Goal: Navigation & Orientation: Go to known website

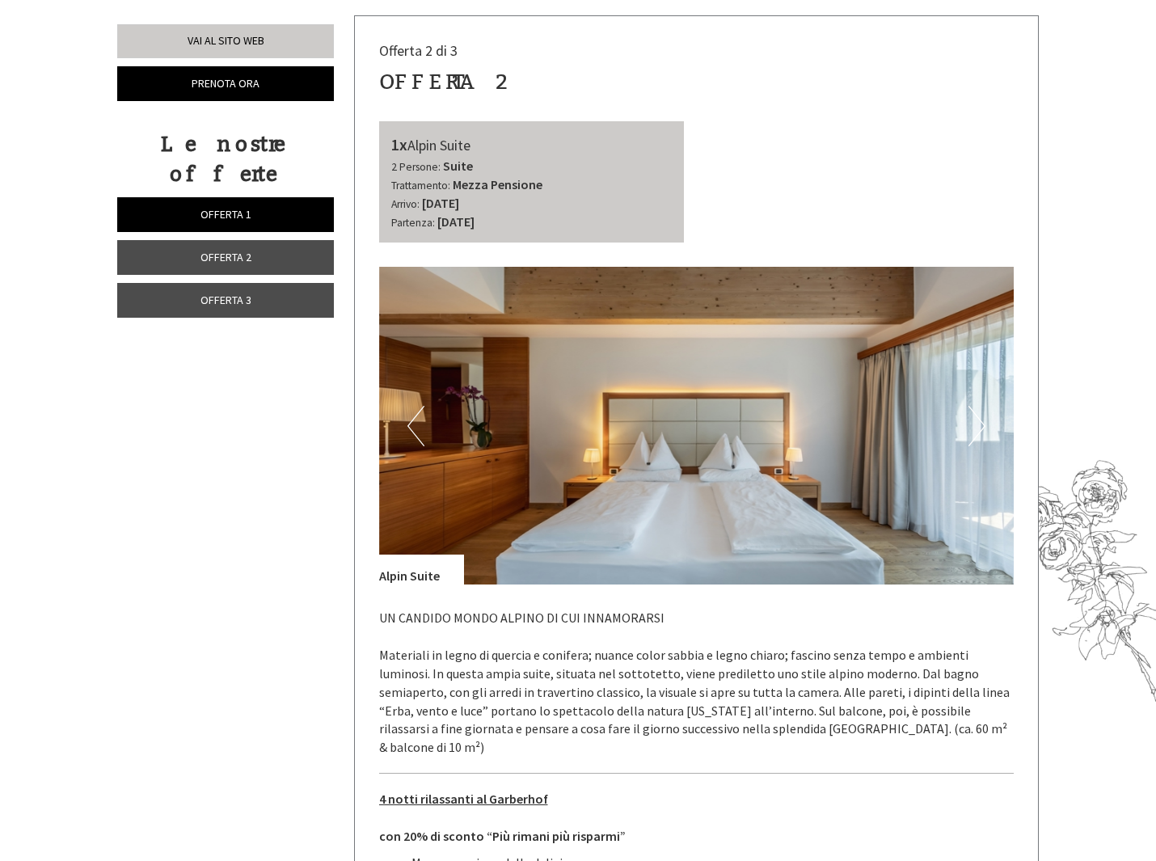
scroll to position [1929, 0]
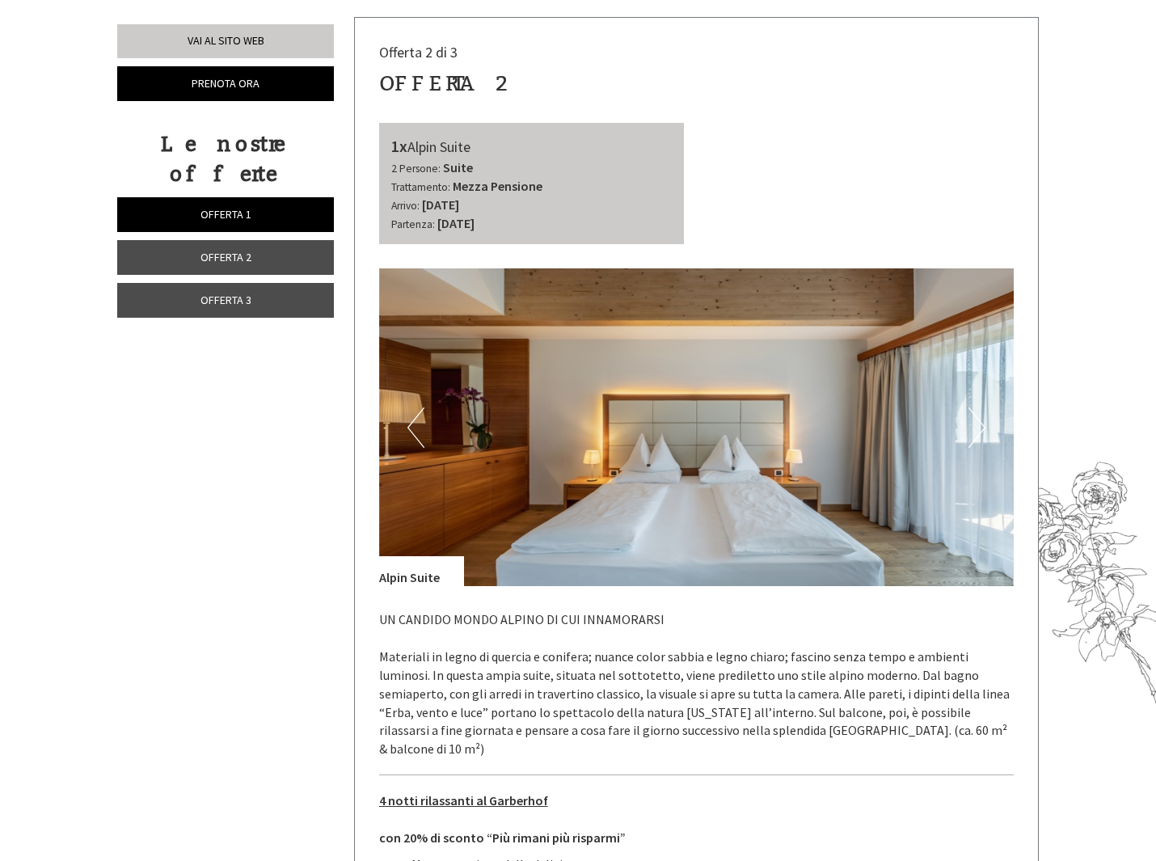
click at [971, 407] on button "Next" at bounding box center [976, 427] width 17 height 40
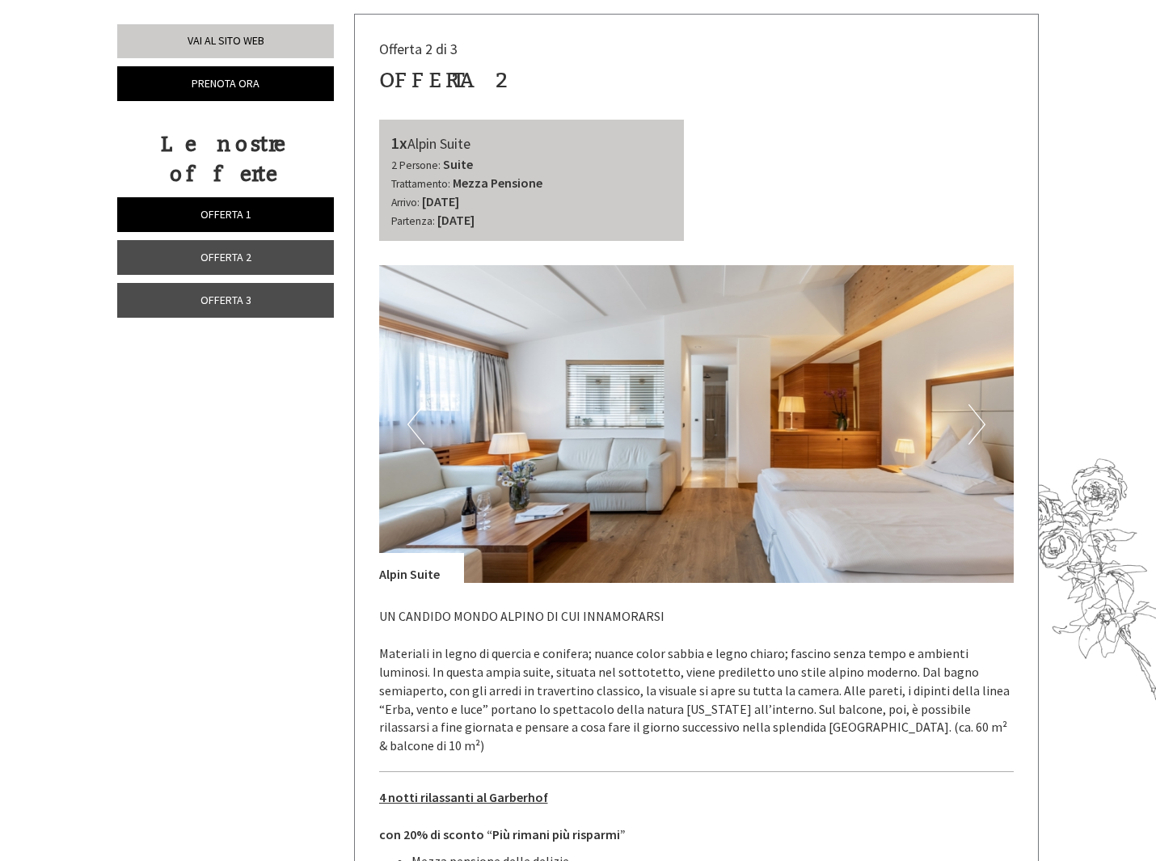
scroll to position [1933, 0]
click at [977, 403] on button "Next" at bounding box center [976, 423] width 17 height 40
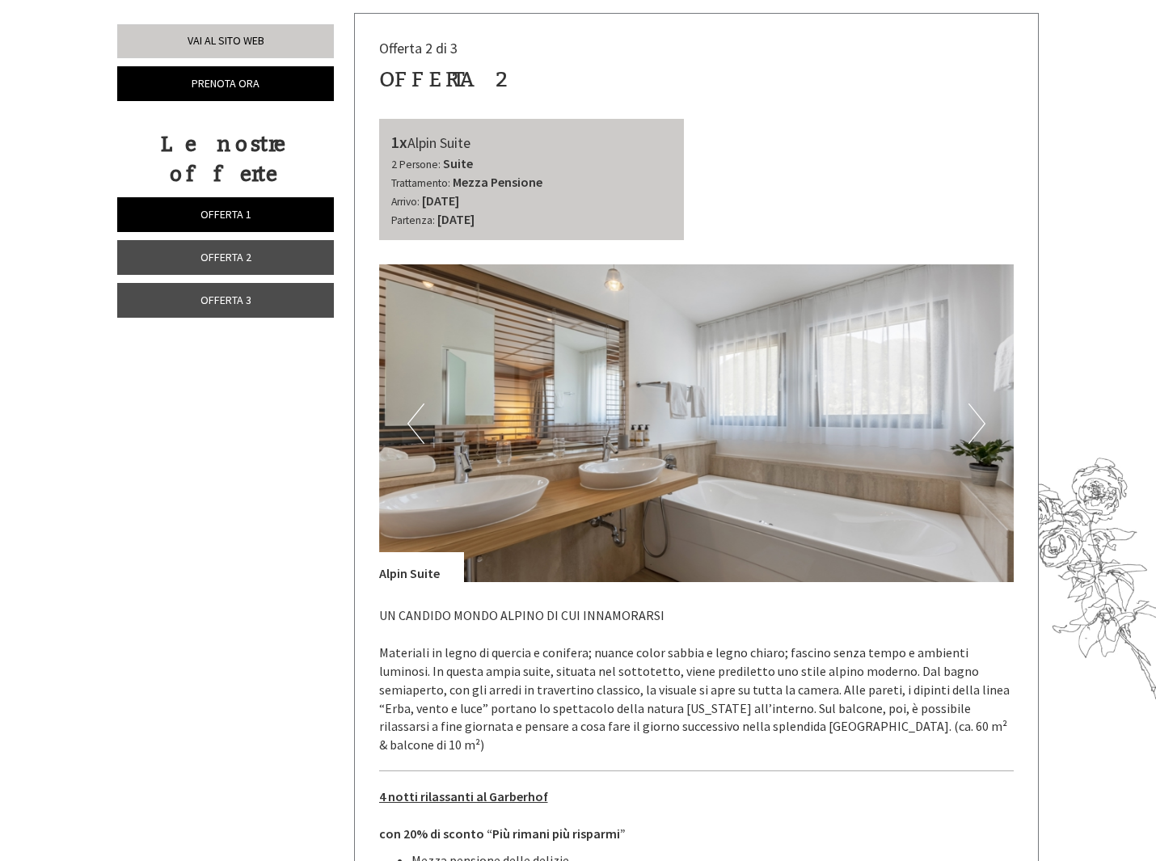
scroll to position [1935, 0]
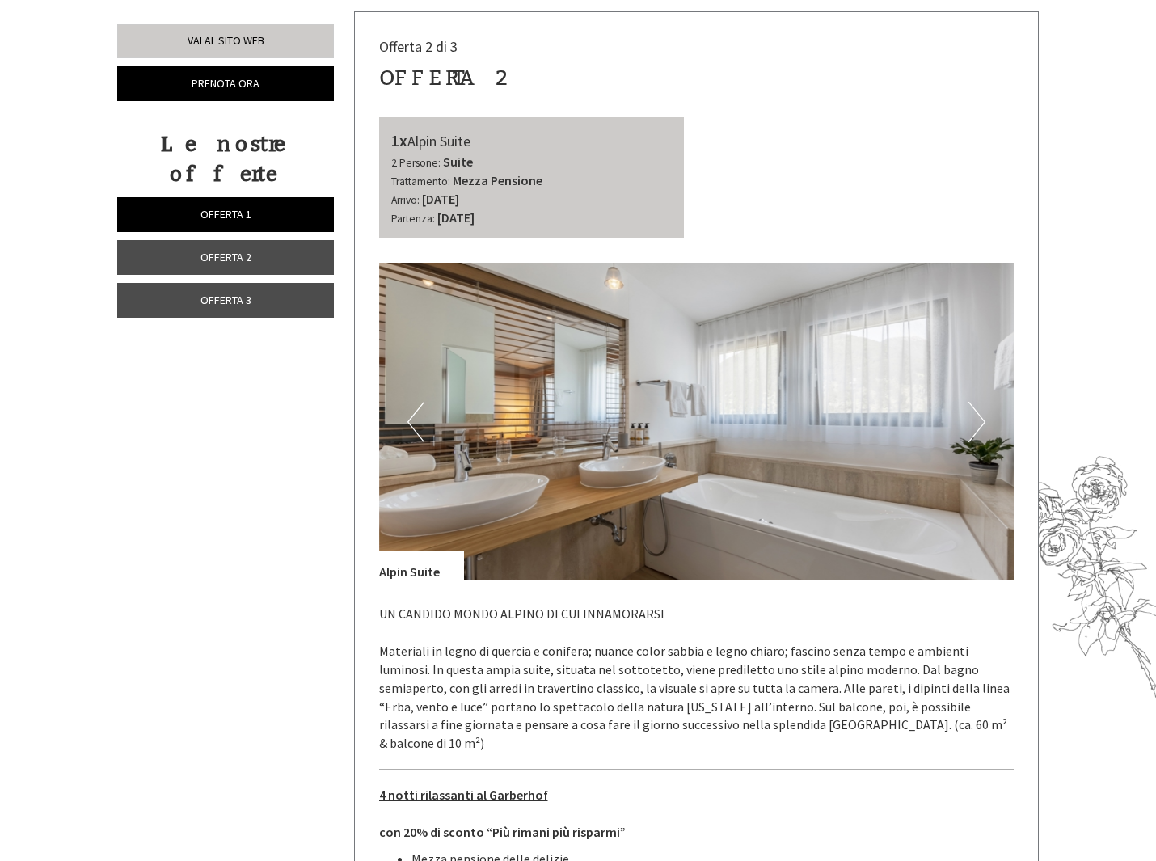
click at [977, 402] on button "Next" at bounding box center [976, 422] width 17 height 40
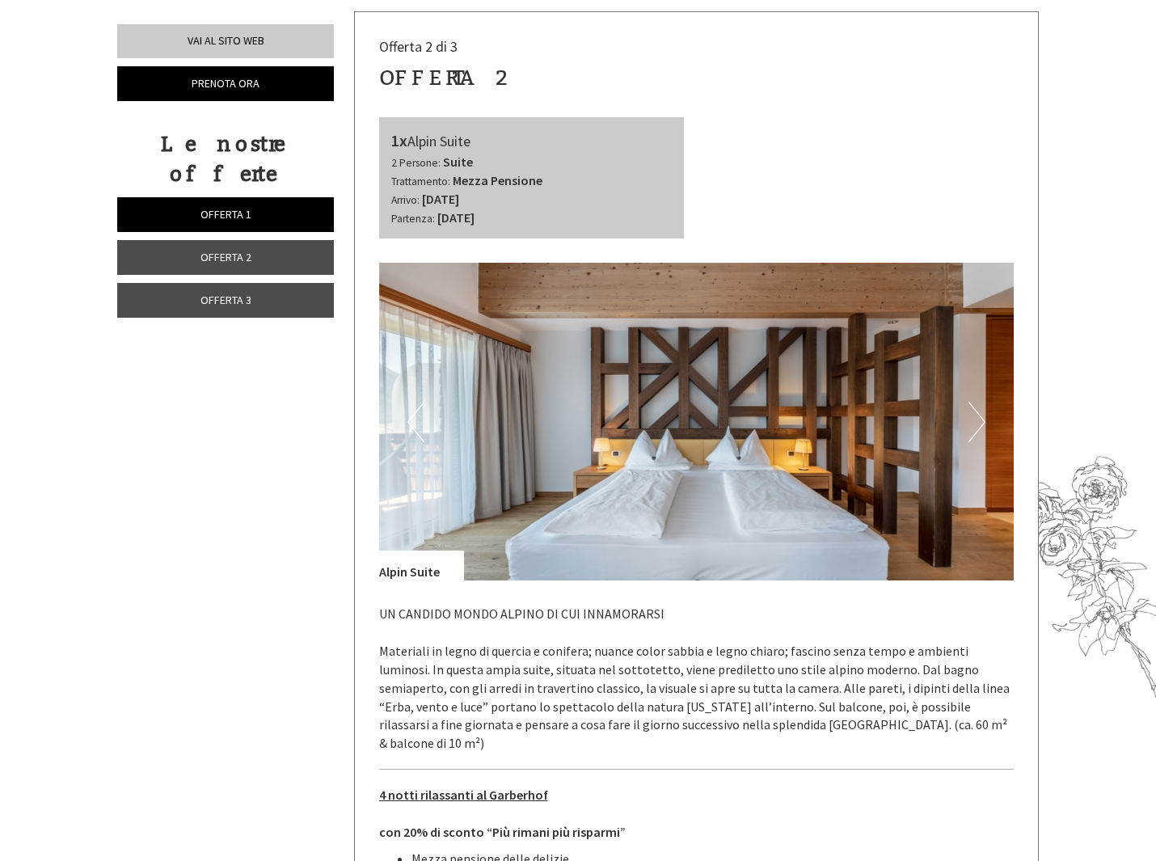
click at [977, 402] on button "Next" at bounding box center [976, 422] width 17 height 40
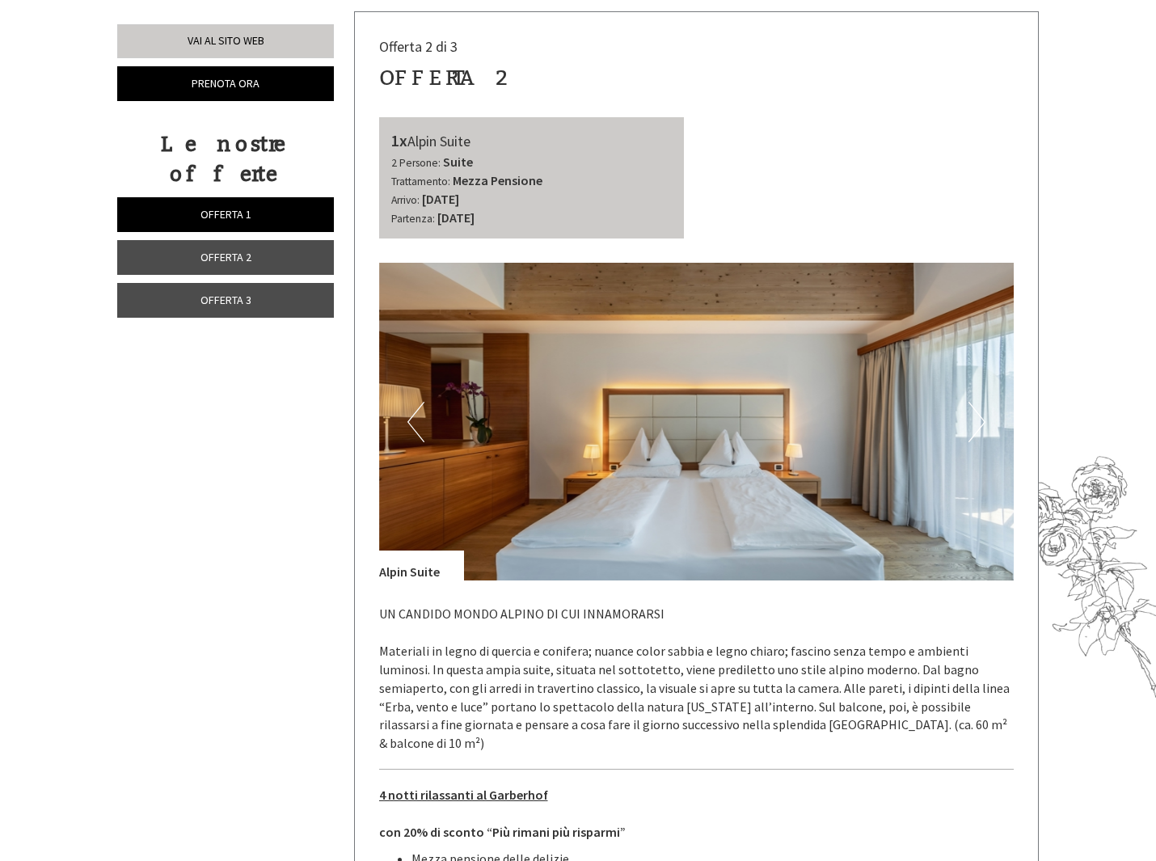
click at [977, 402] on button "Next" at bounding box center [976, 422] width 17 height 40
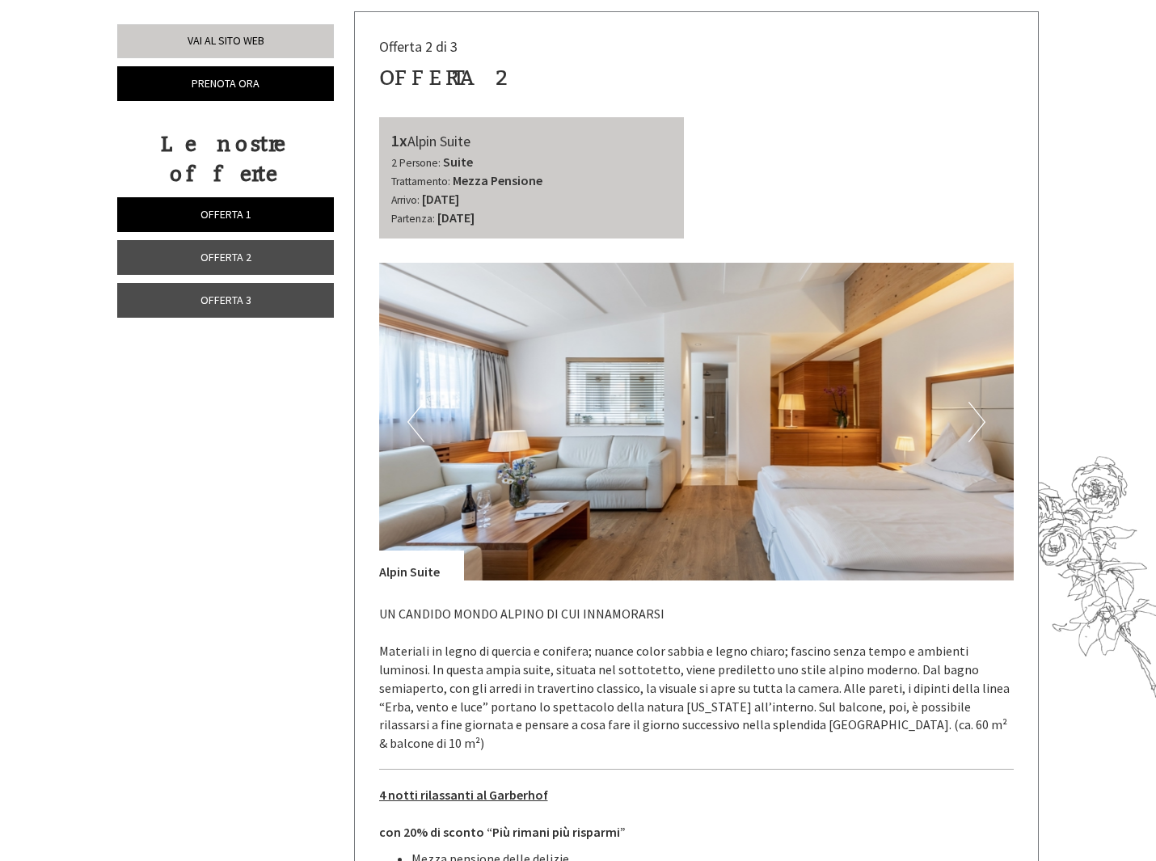
click at [977, 402] on button "Next" at bounding box center [976, 422] width 17 height 40
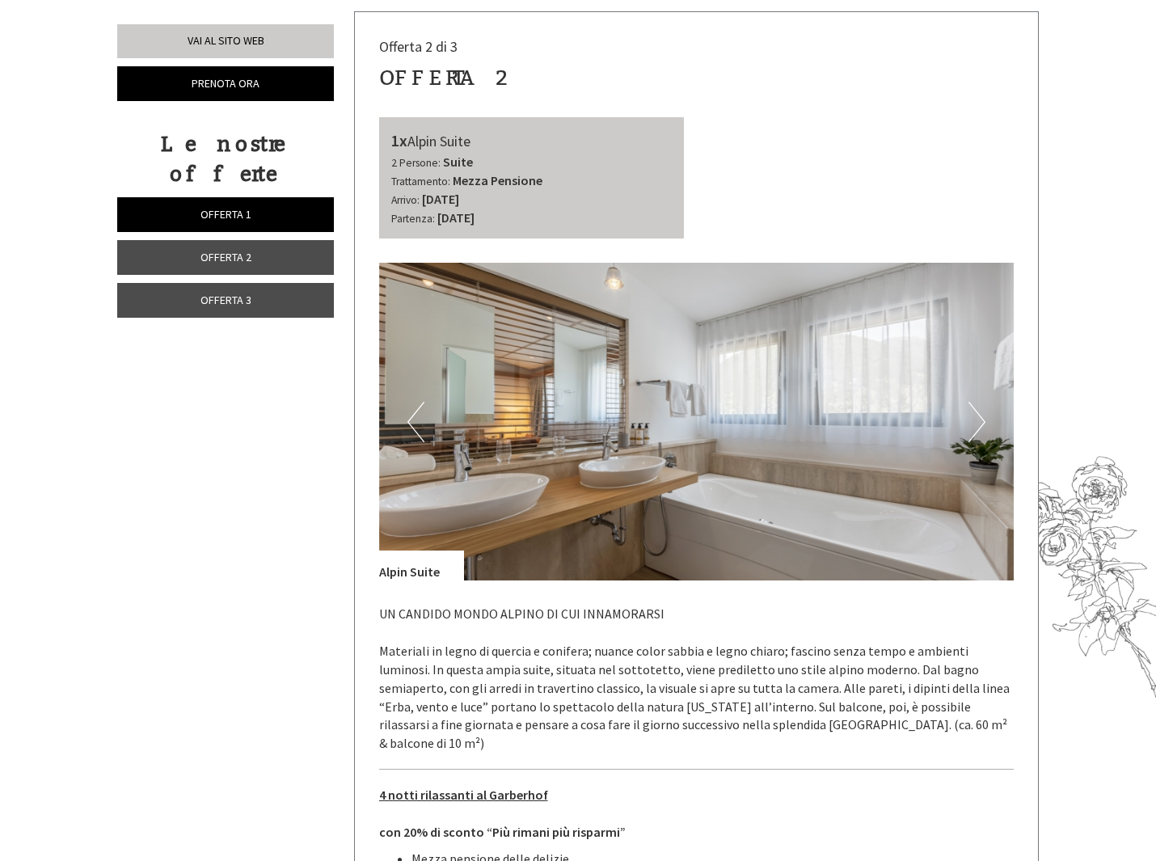
click at [977, 402] on button "Next" at bounding box center [976, 422] width 17 height 40
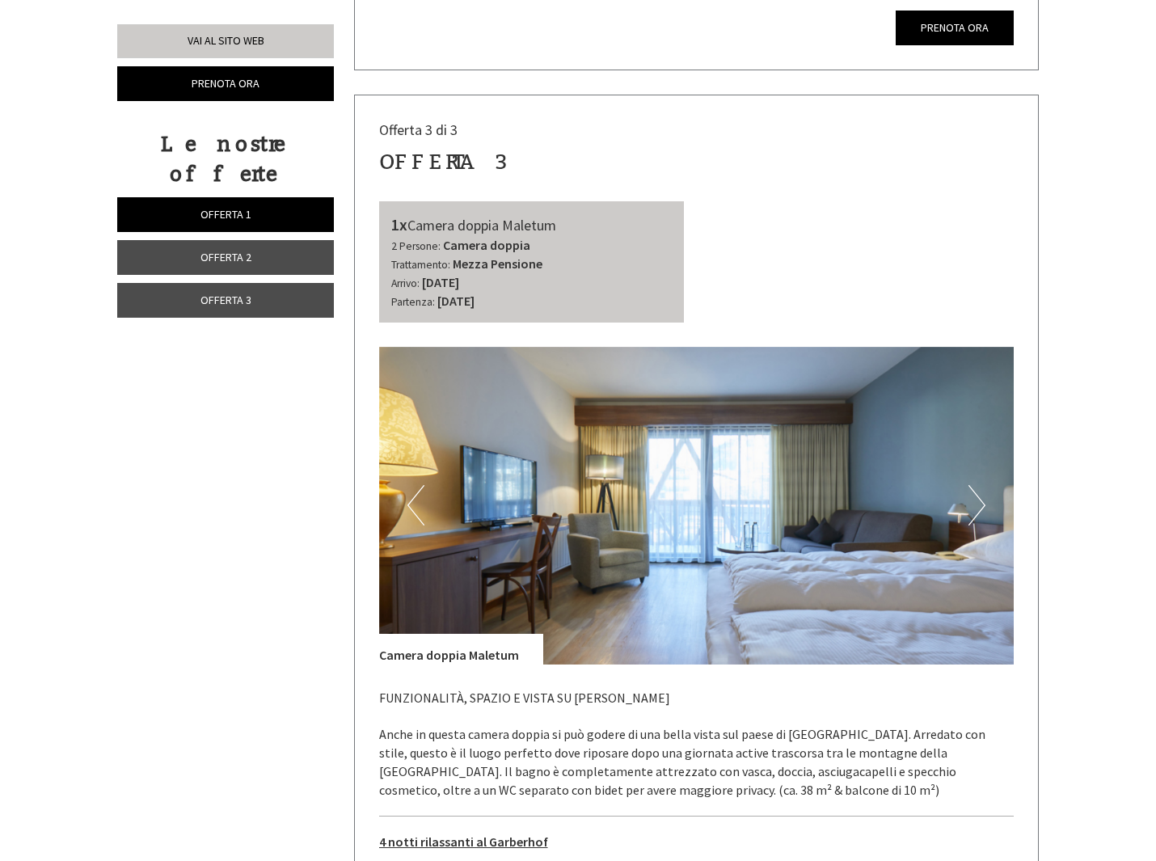
scroll to position [3131, 0]
click at [975, 484] on button "Next" at bounding box center [976, 504] width 17 height 40
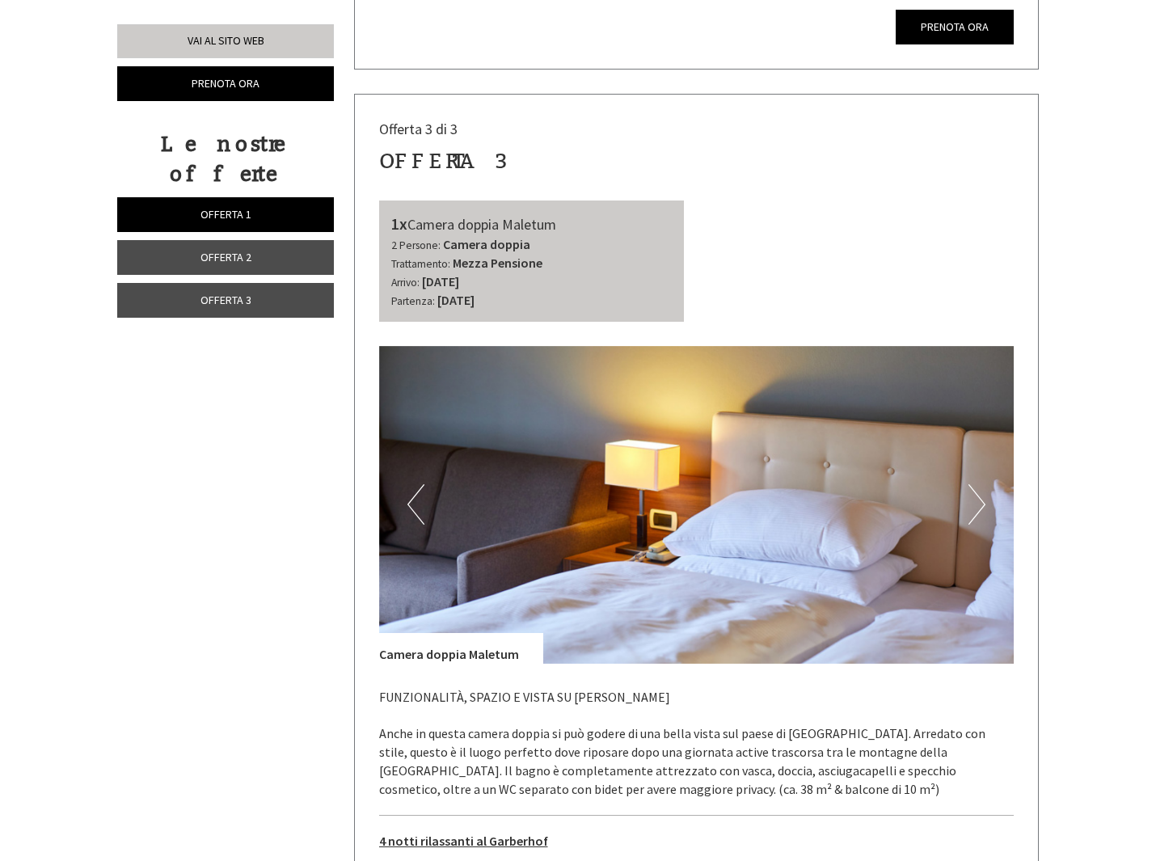
click at [975, 484] on button "Next" at bounding box center [976, 504] width 17 height 40
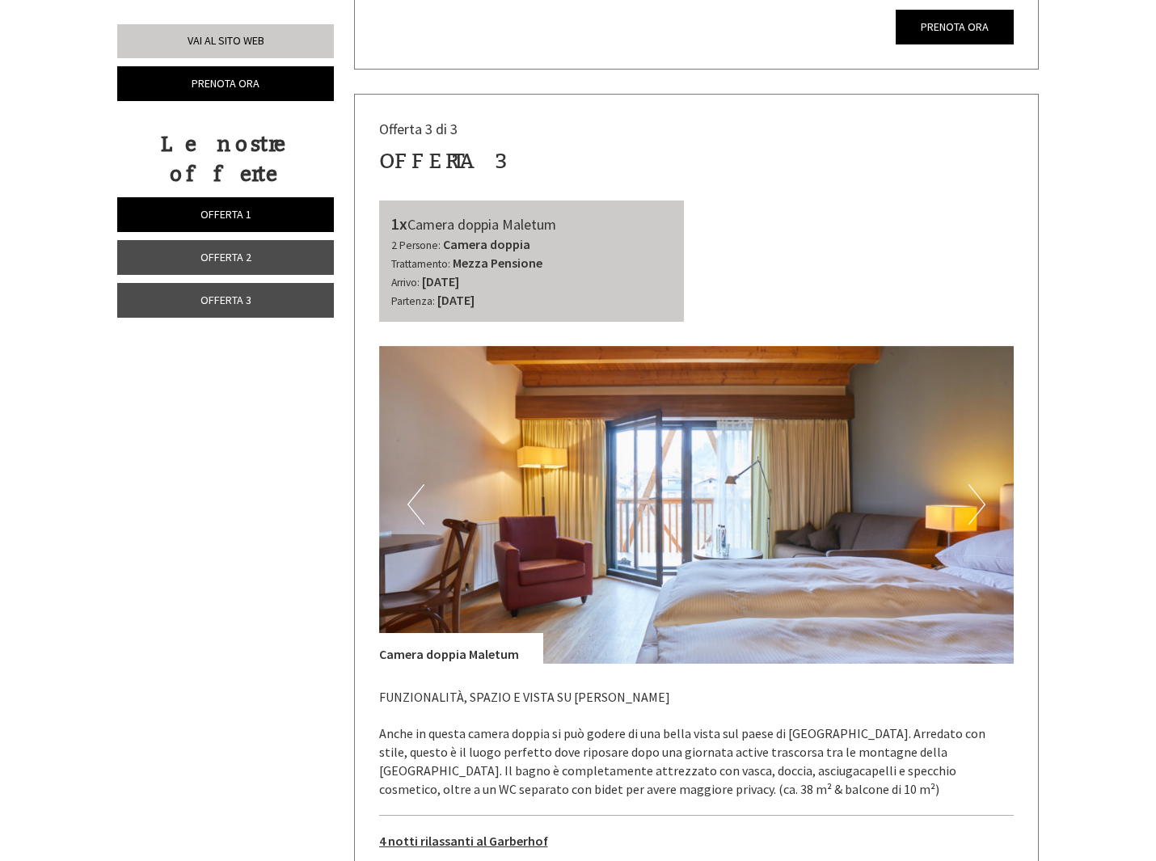
click at [975, 484] on button "Next" at bounding box center [976, 504] width 17 height 40
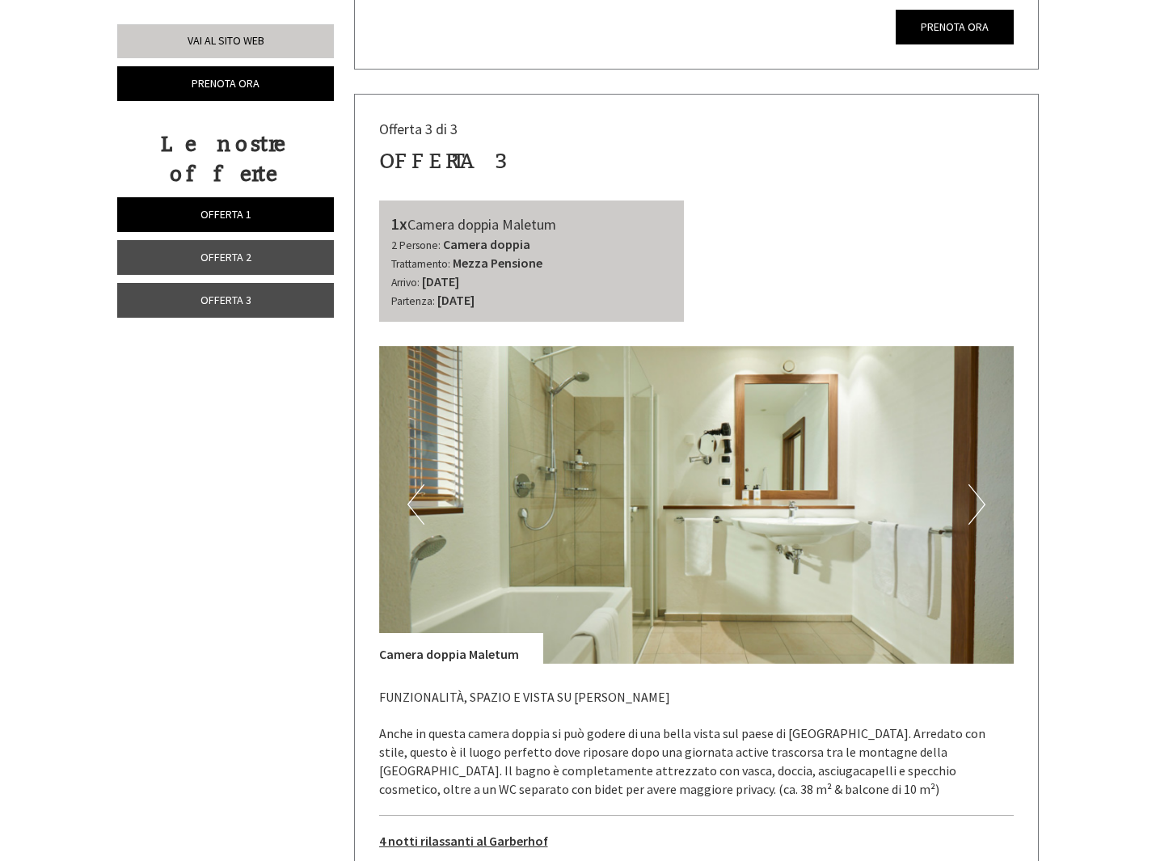
click at [975, 484] on button "Next" at bounding box center [976, 504] width 17 height 40
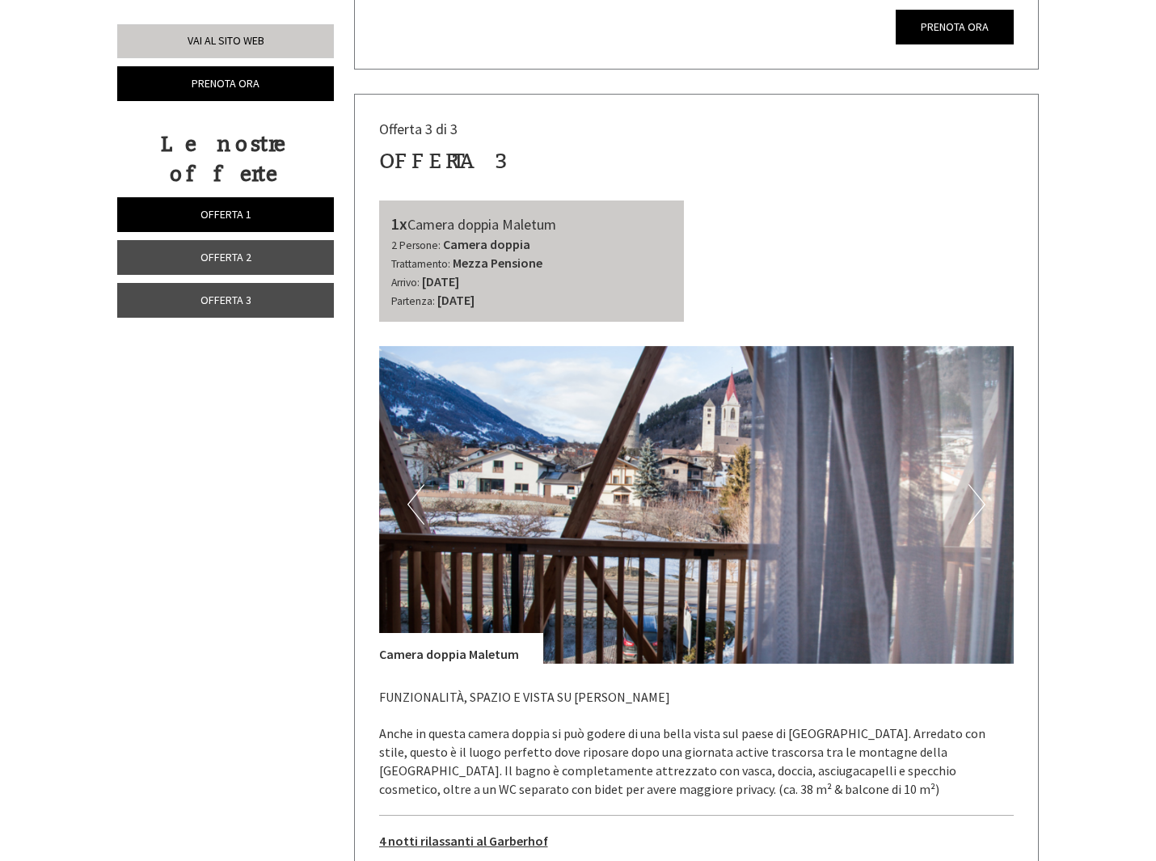
click at [975, 484] on button "Next" at bounding box center [976, 504] width 17 height 40
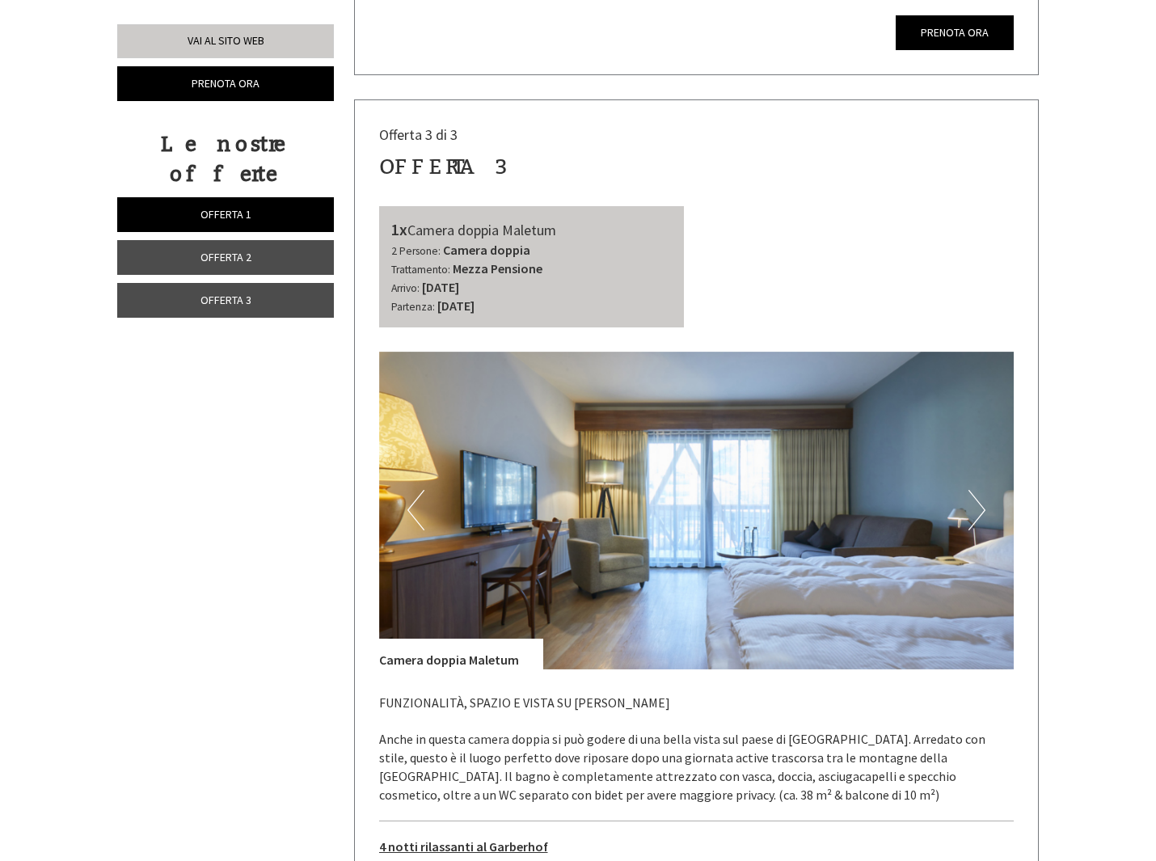
scroll to position [3120, 0]
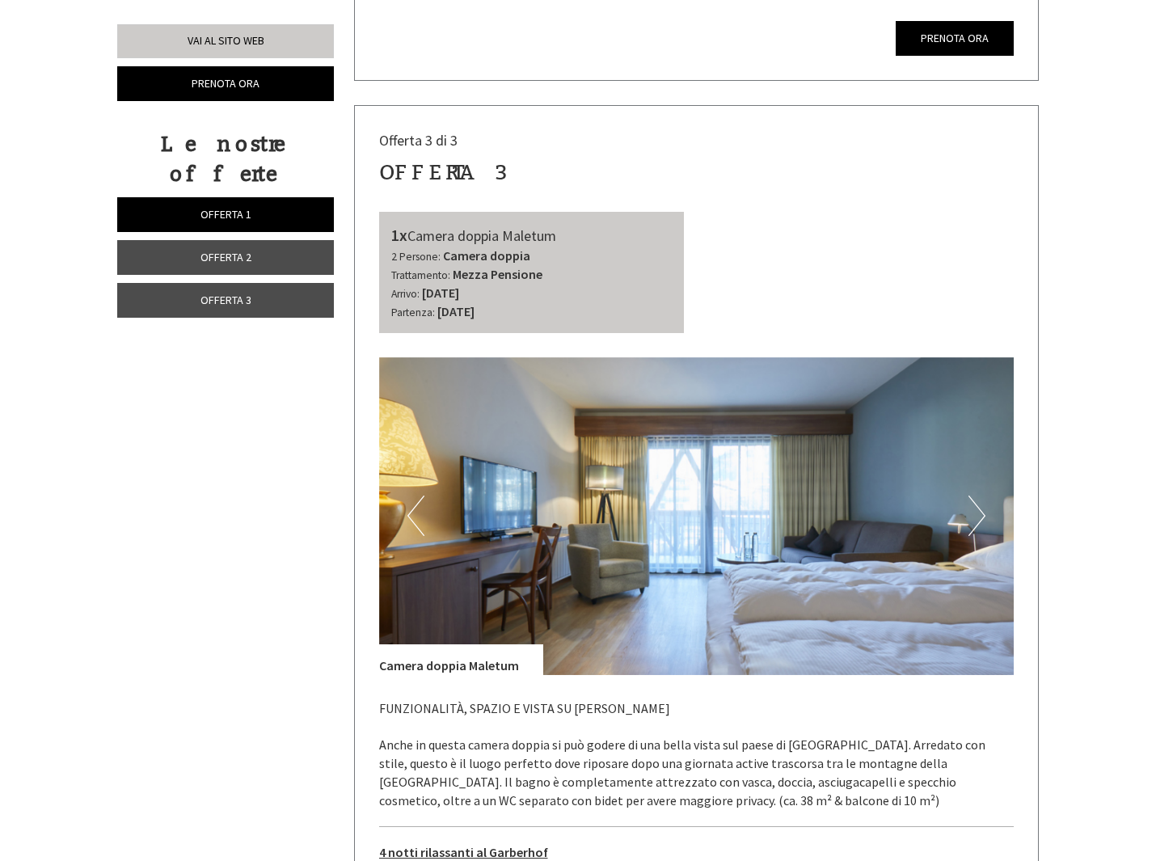
click at [968, 495] on button "Next" at bounding box center [976, 515] width 17 height 40
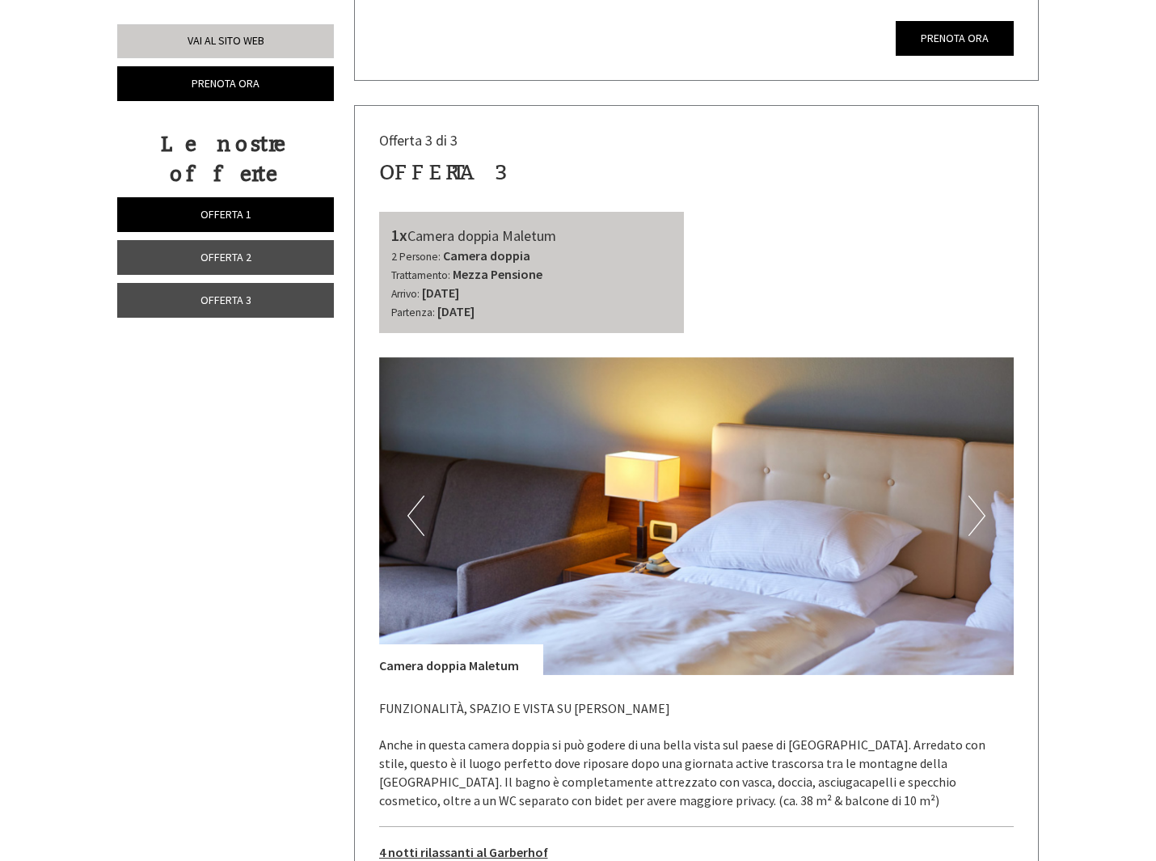
click at [968, 495] on button "Next" at bounding box center [976, 515] width 17 height 40
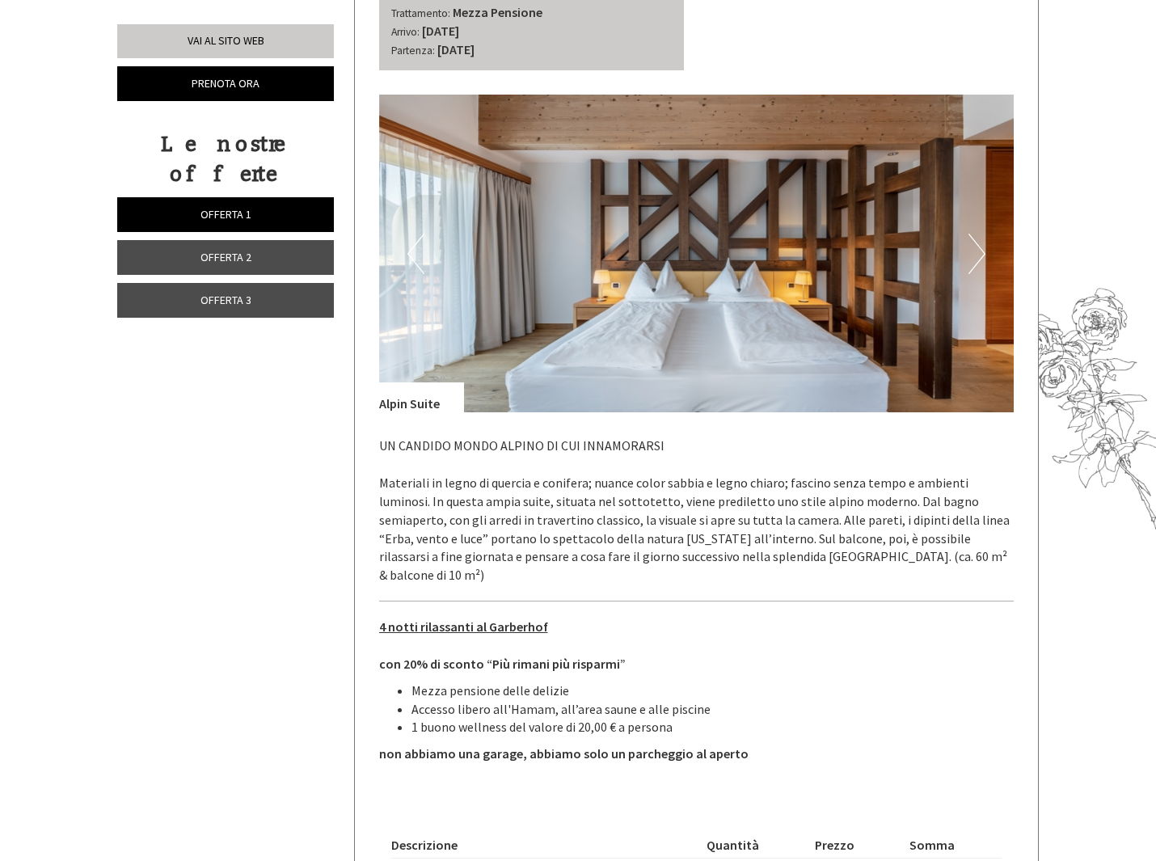
scroll to position [2002, 0]
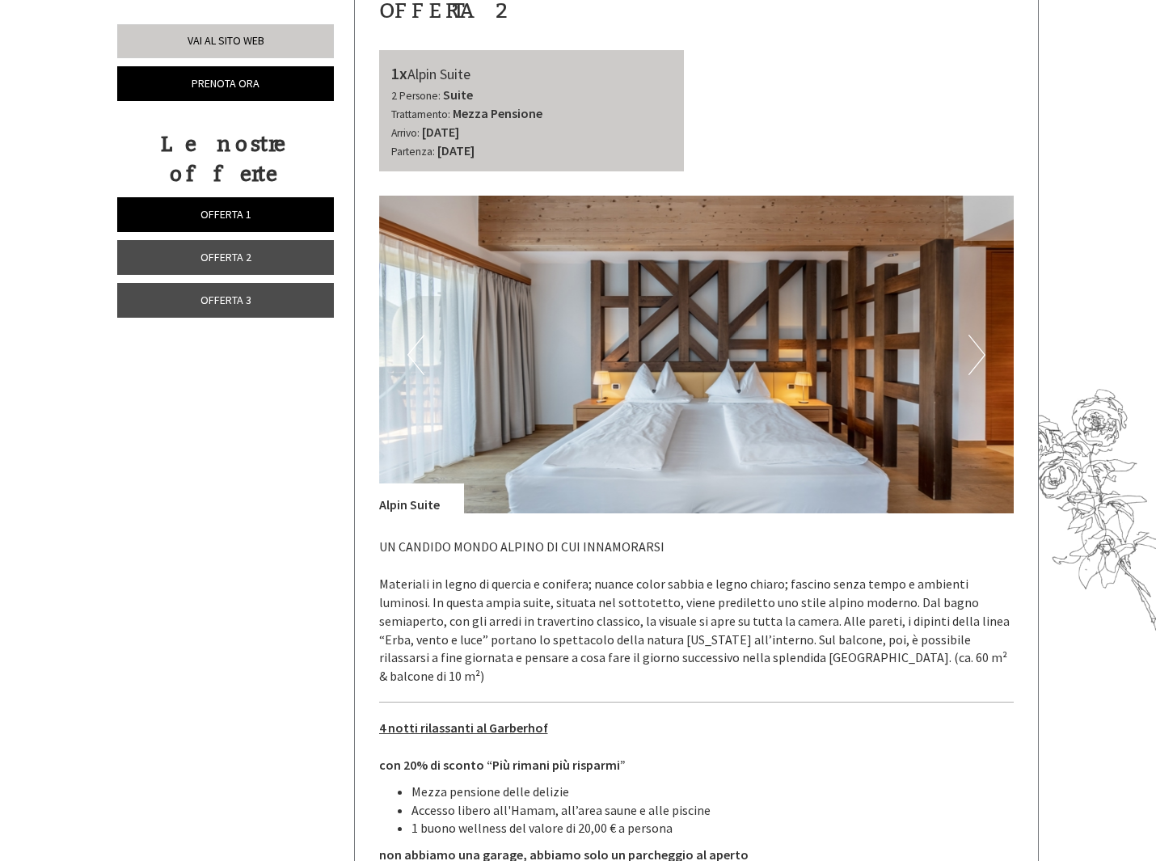
click at [972, 335] on button "Next" at bounding box center [976, 355] width 17 height 40
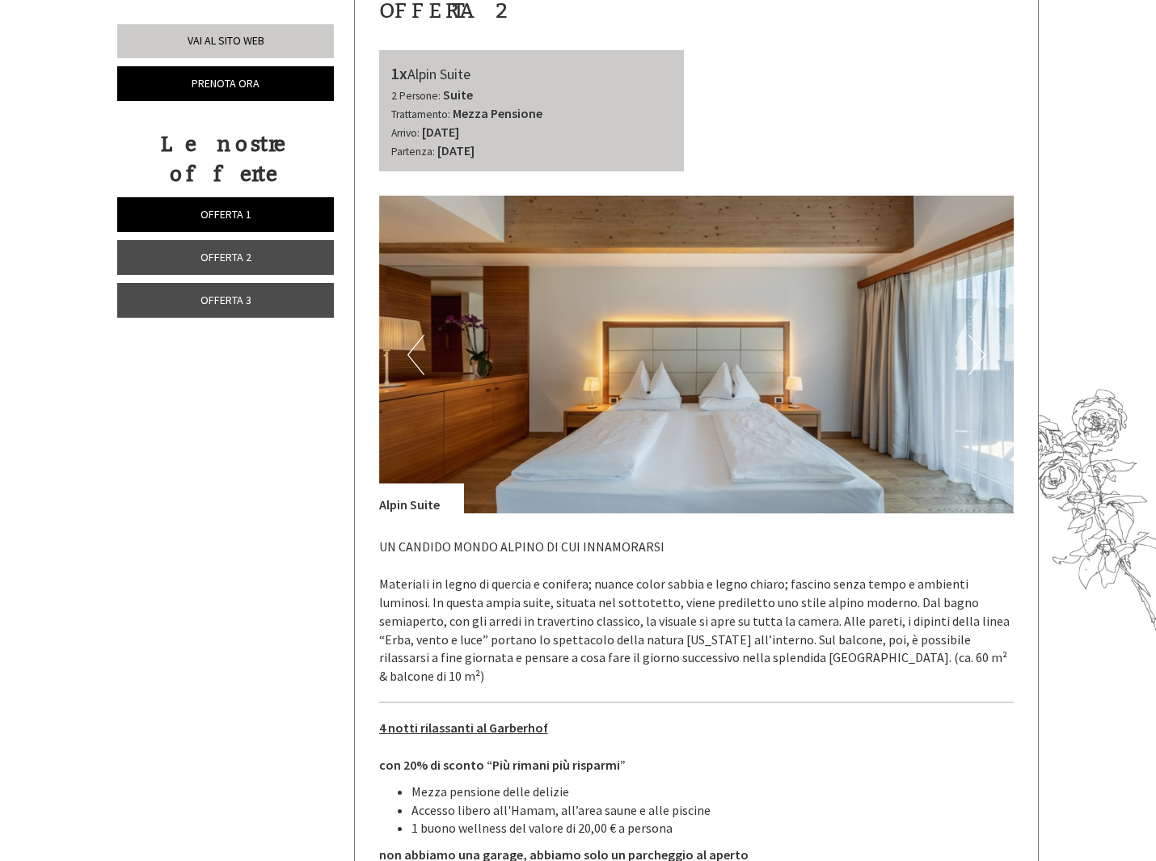
click at [972, 335] on button "Next" at bounding box center [976, 355] width 17 height 40
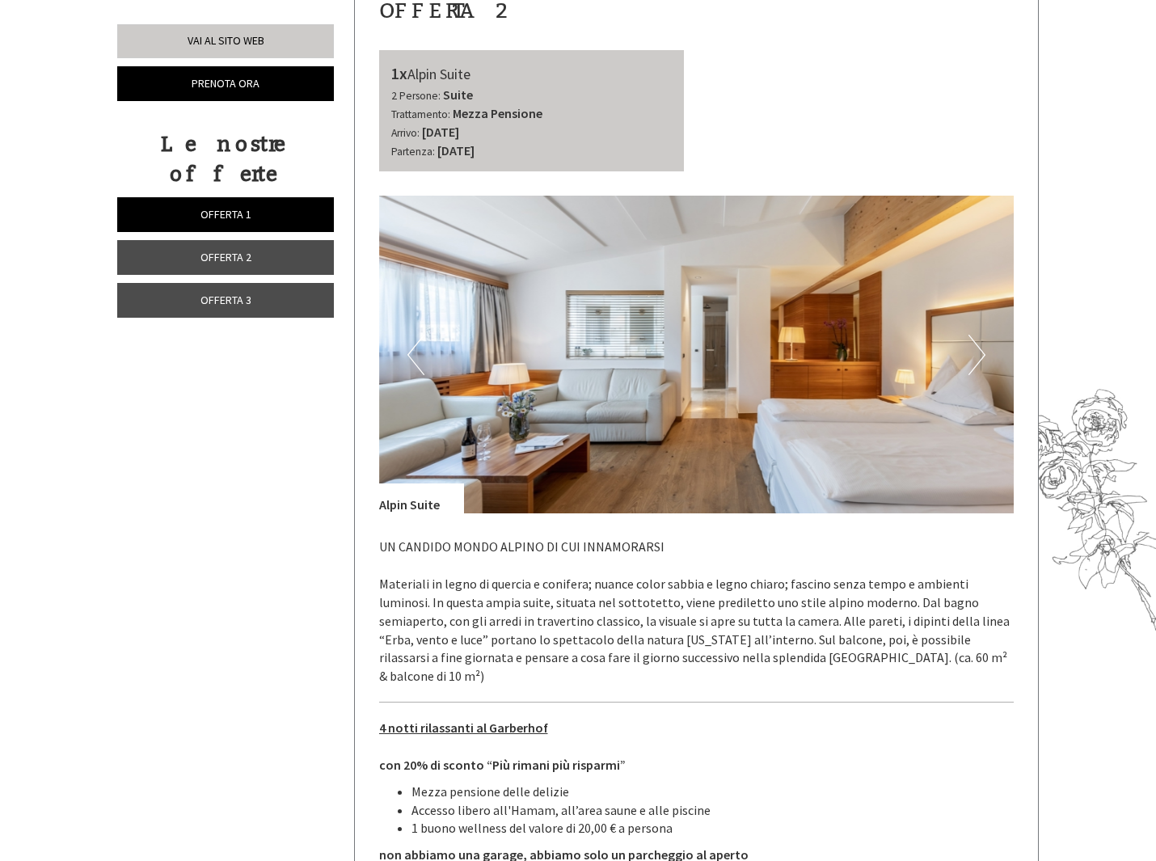
click at [972, 335] on button "Next" at bounding box center [976, 355] width 17 height 40
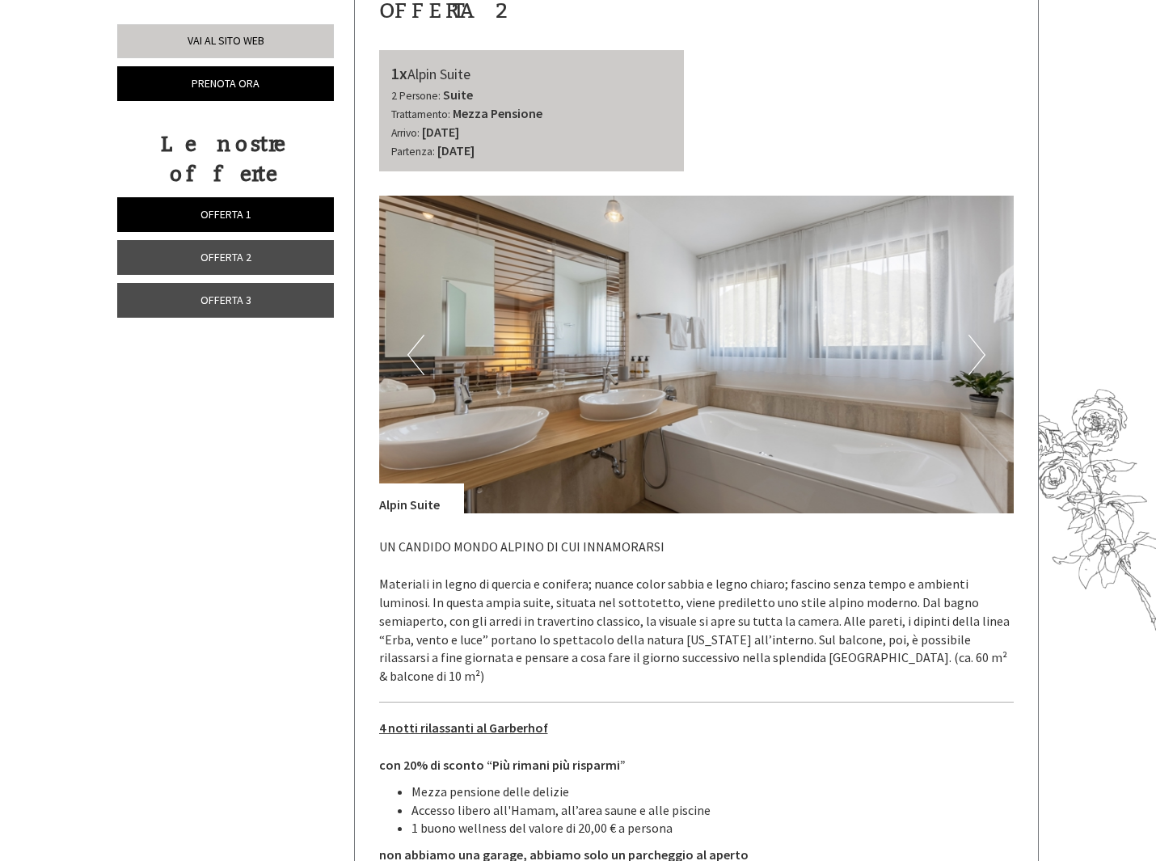
click at [972, 335] on button "Next" at bounding box center [976, 355] width 17 height 40
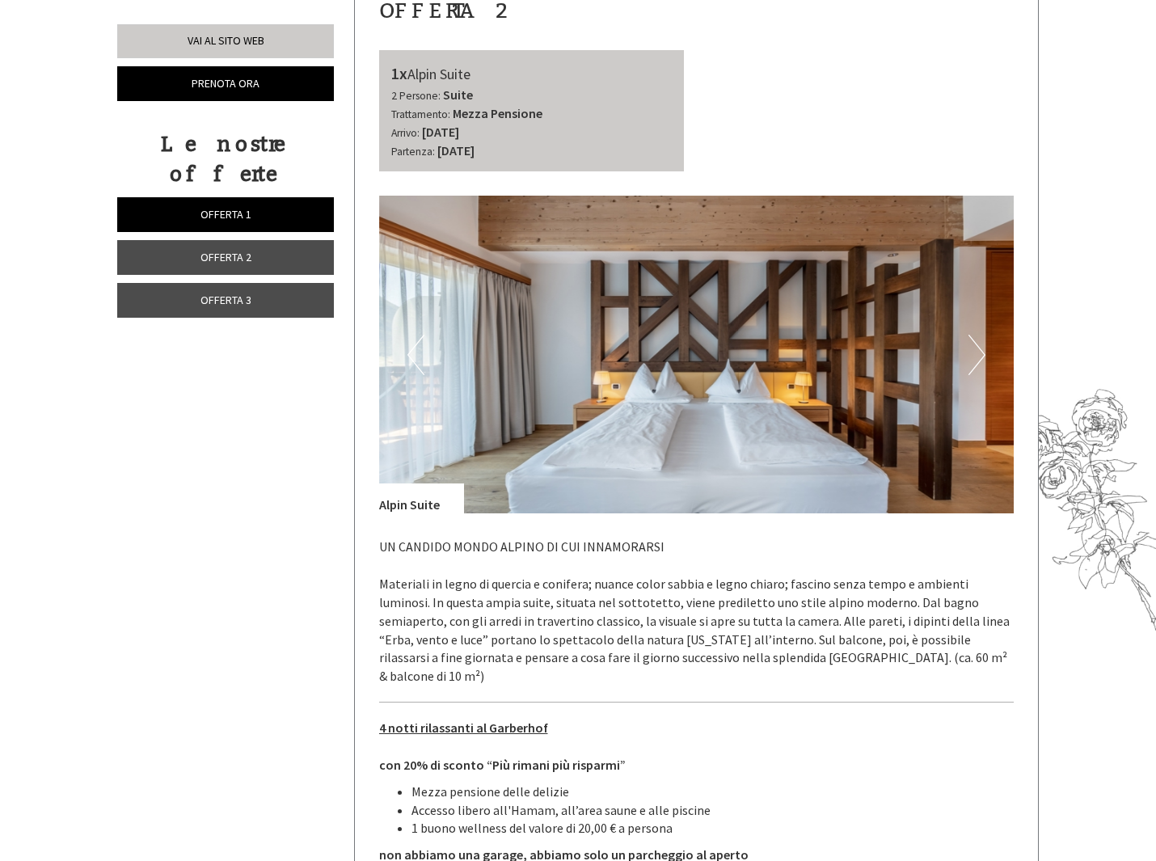
click at [972, 335] on button "Next" at bounding box center [976, 355] width 17 height 40
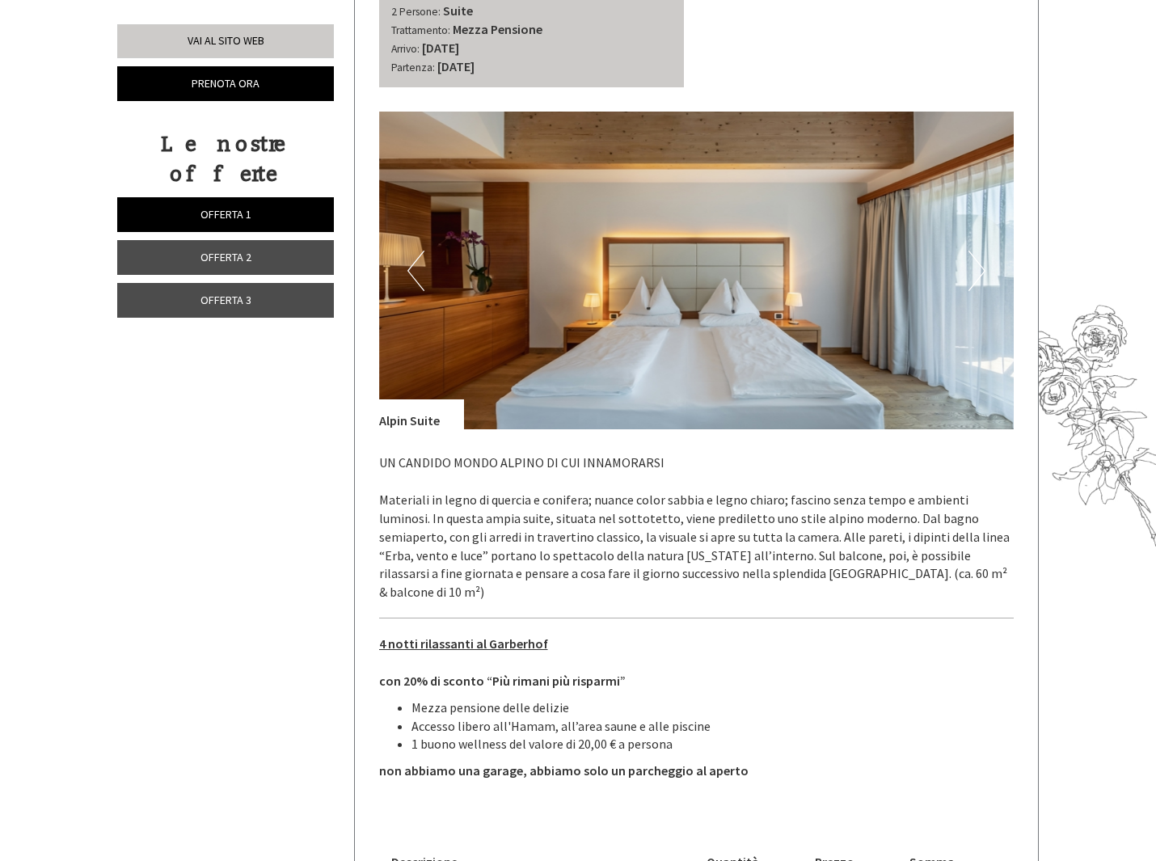
scroll to position [2079, 0]
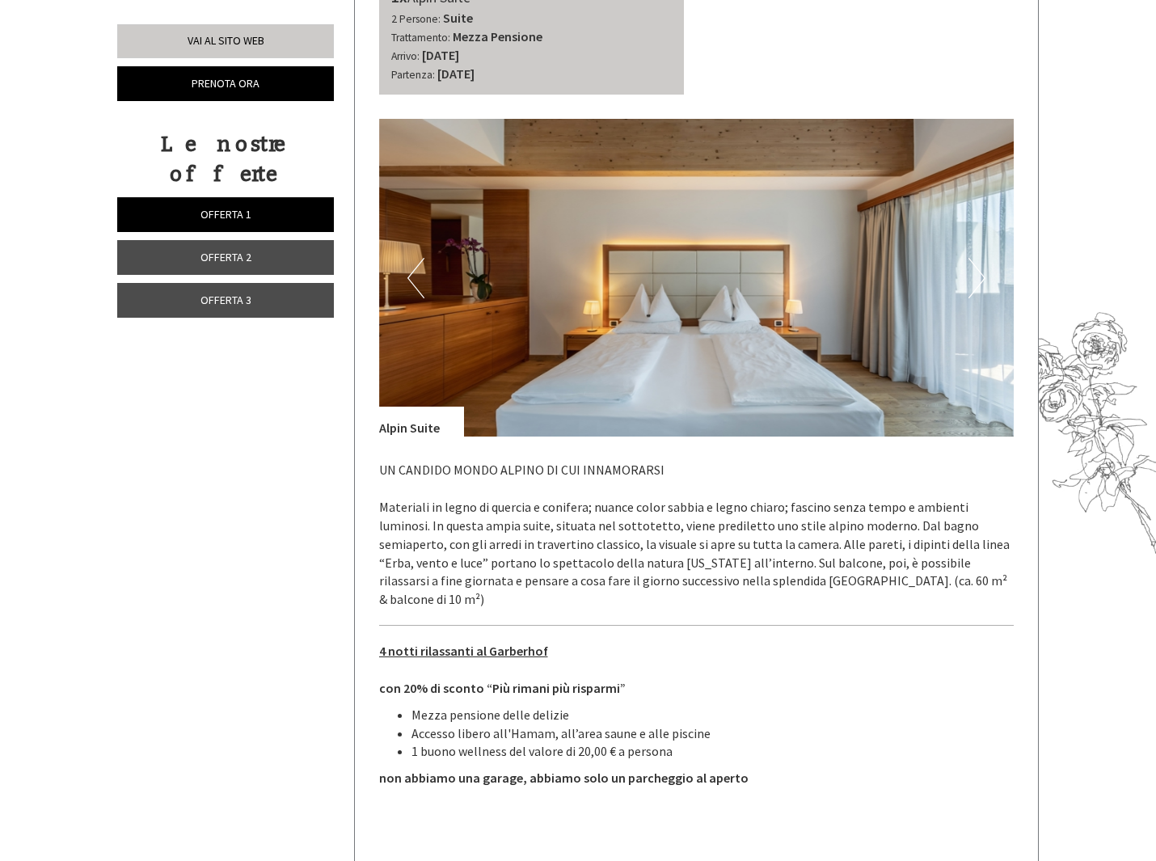
click at [590, 322] on img at bounding box center [696, 278] width 635 height 318
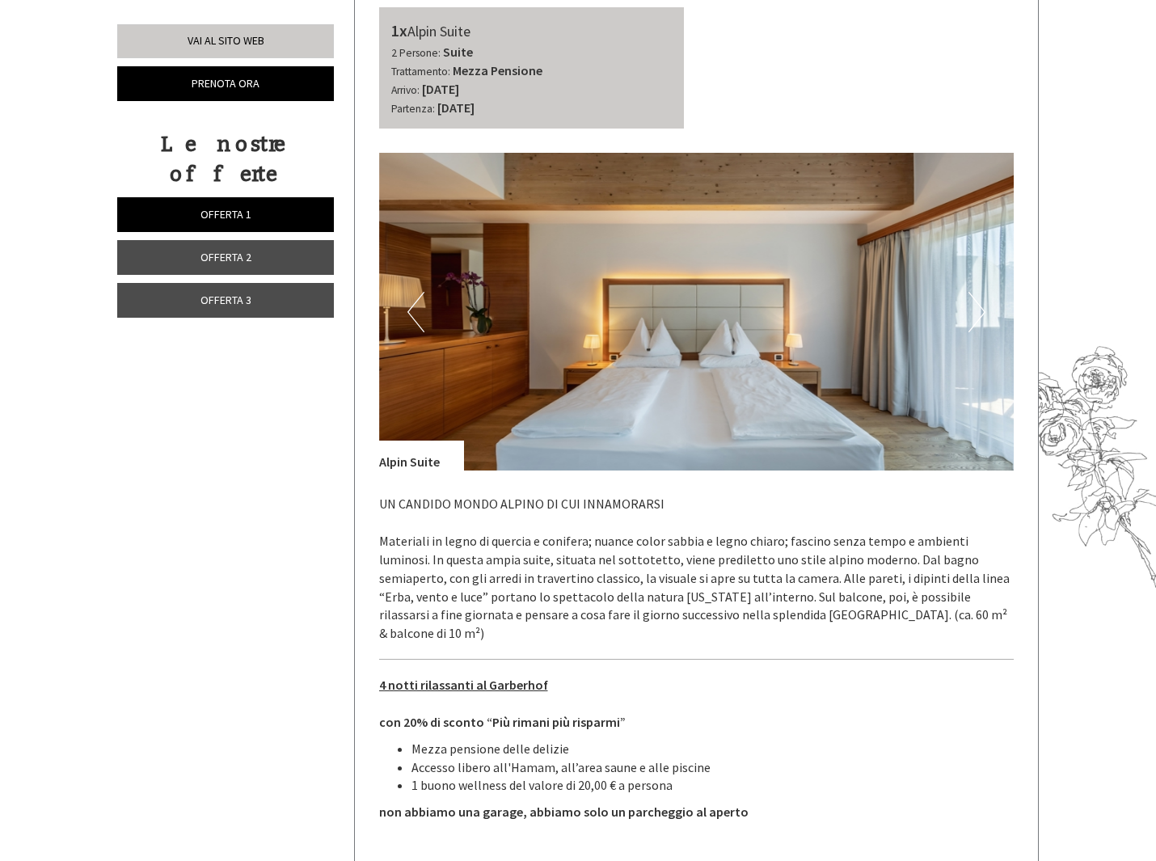
scroll to position [1894, 0]
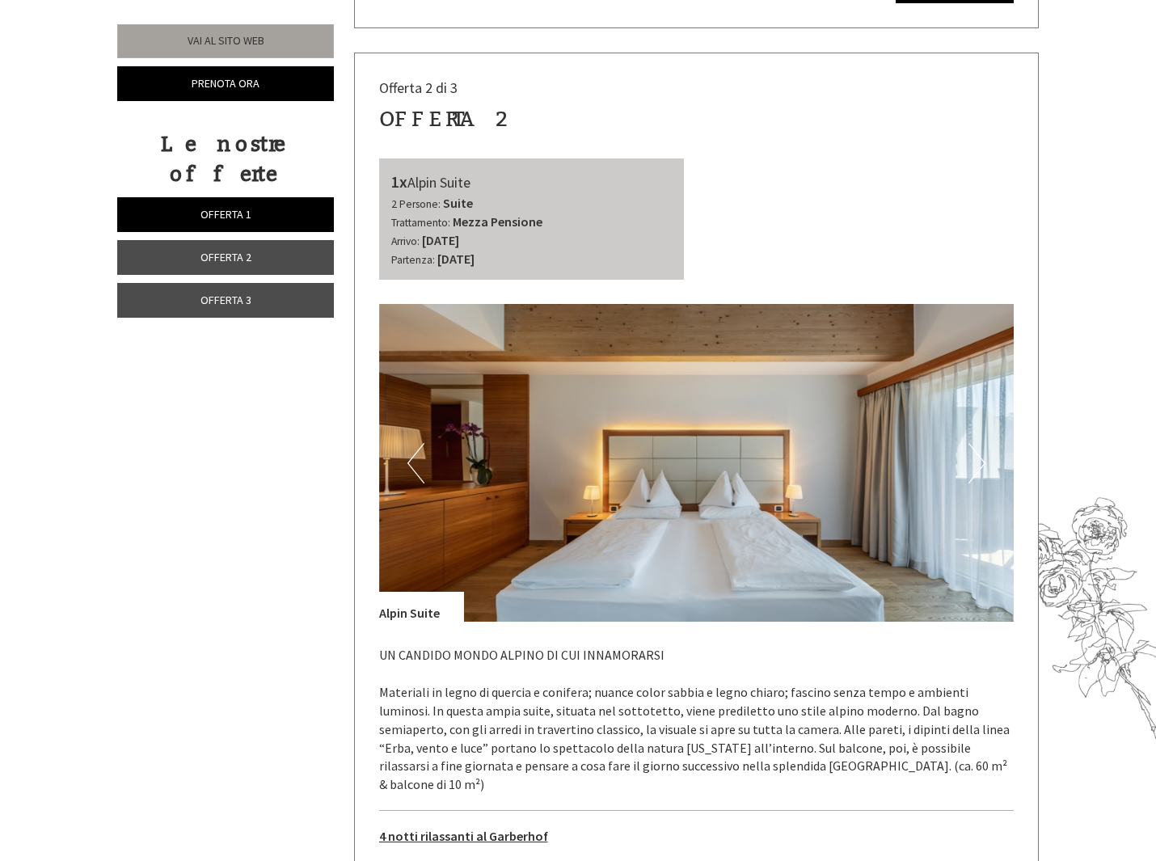
click at [223, 34] on link "Vai al sito web" at bounding box center [225, 41] width 217 height 34
